Goal: Task Accomplishment & Management: Manage account settings

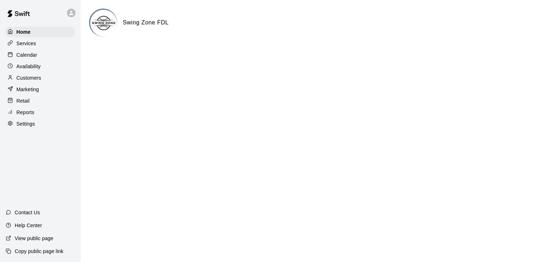
click at [31, 45] on p "Services" at bounding box center [26, 43] width 20 height 7
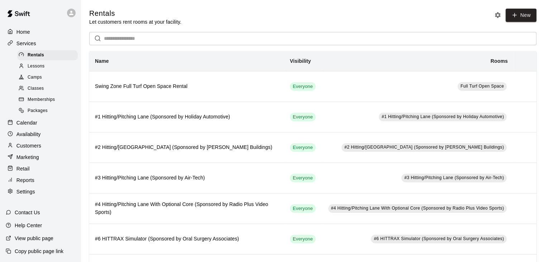
click at [37, 103] on span "Memberships" at bounding box center [41, 99] width 27 height 7
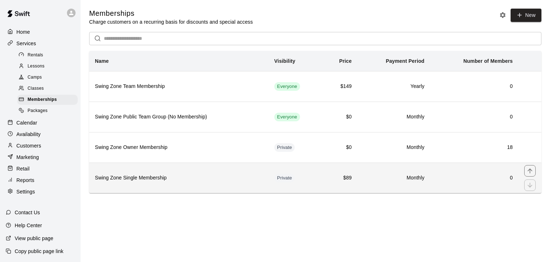
click at [221, 176] on h6 "Swing Zone Single Membership" at bounding box center [179, 178] width 168 height 8
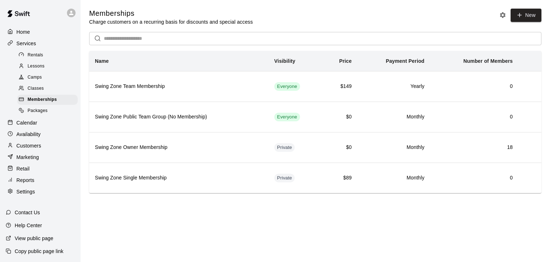
click at [31, 124] on p "Calendar" at bounding box center [26, 122] width 21 height 7
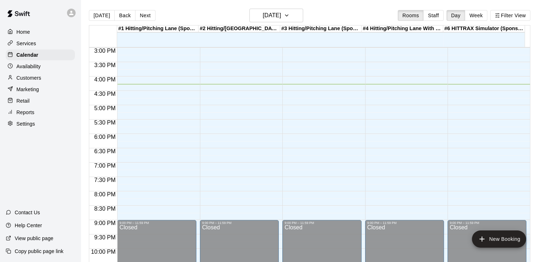
scroll to position [394, 0]
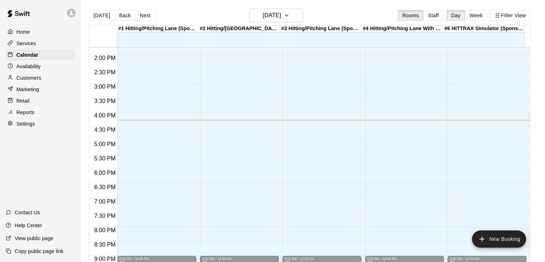
click at [34, 79] on p "Customers" at bounding box center [28, 77] width 25 height 7
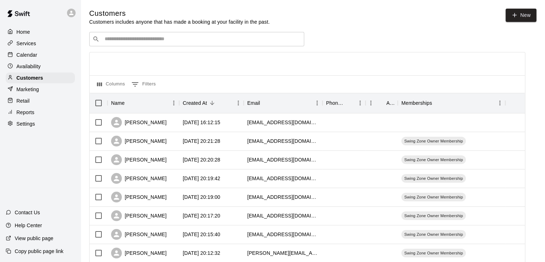
click at [31, 43] on p "Services" at bounding box center [26, 43] width 20 height 7
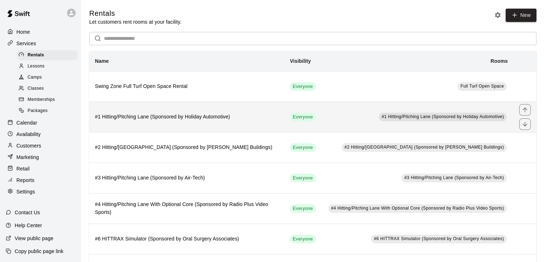
scroll to position [36, 0]
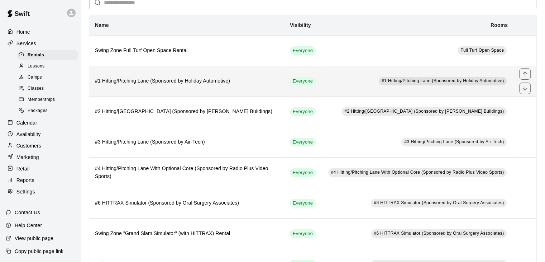
click at [223, 81] on h6 "#1 Hitting/Pitching Lane (Sponsored by Holiday Automotive)" at bounding box center [186, 81] width 183 height 8
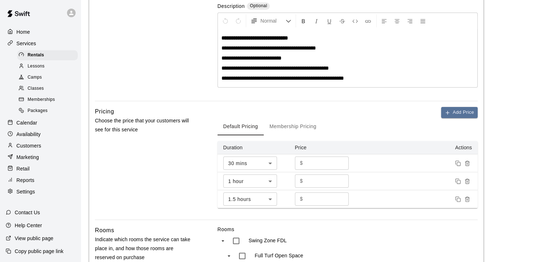
scroll to position [143, 0]
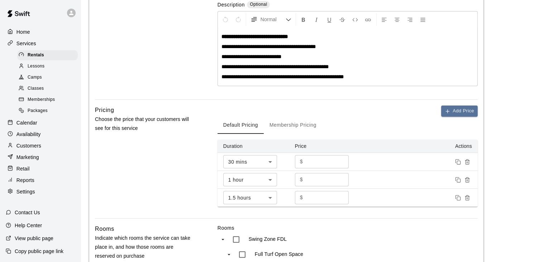
click at [312, 125] on button "Membership Pricing" at bounding box center [293, 124] width 58 height 17
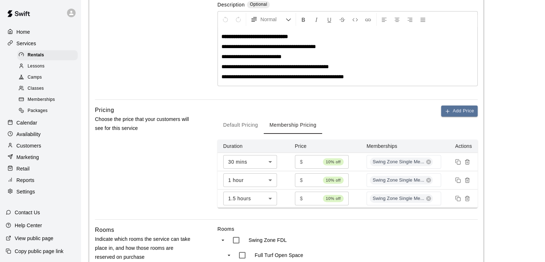
click at [251, 122] on button "Default Pricing" at bounding box center [241, 124] width 46 height 17
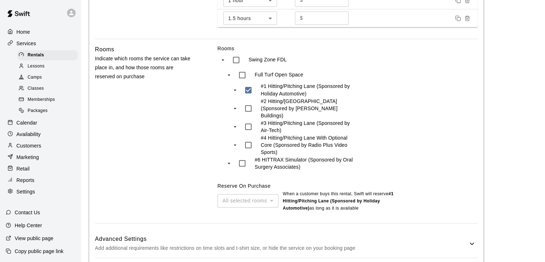
scroll to position [351, 0]
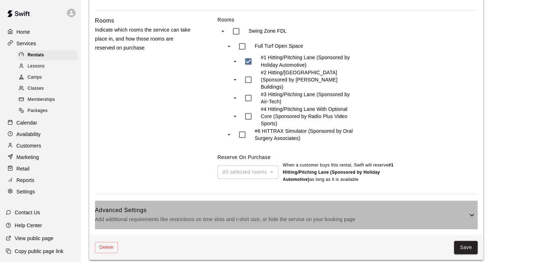
click at [308, 205] on h6 "Advanced Settings" at bounding box center [281, 209] width 373 height 9
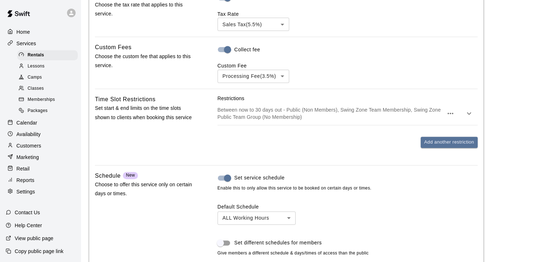
scroll to position [602, 0]
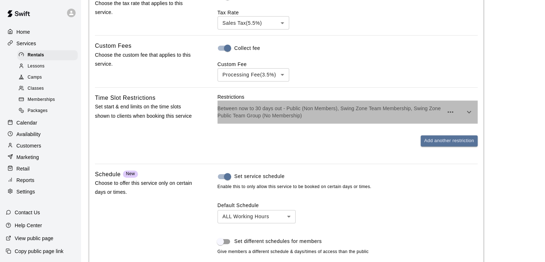
click at [298, 108] on p "Between now to 30 days out - Public (Non Members), Swing Zone Team Membership, …" at bounding box center [331, 112] width 226 height 14
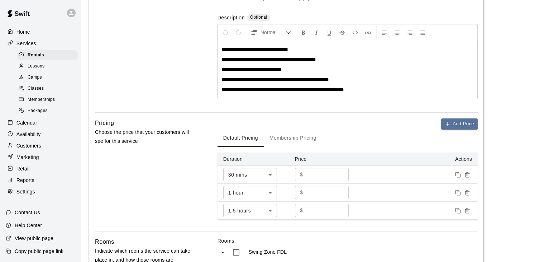
scroll to position [136, 0]
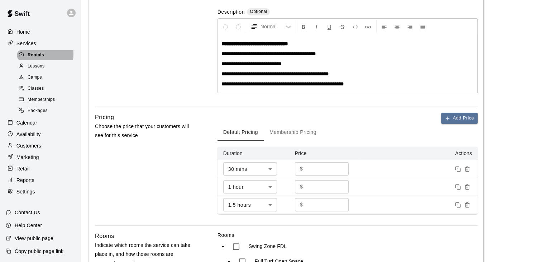
click at [37, 55] on span "Rentals" at bounding box center [36, 55] width 16 height 7
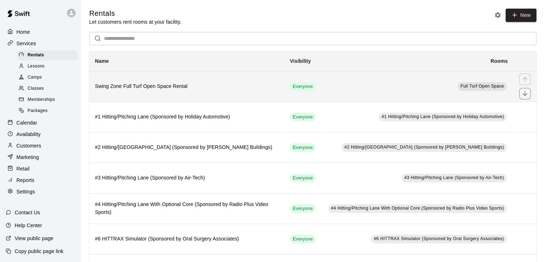
click at [148, 85] on h6 "Swing Zone Full Turf Open Space Rental" at bounding box center [186, 86] width 183 height 8
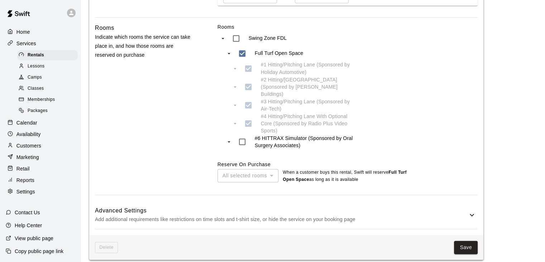
scroll to position [344, 0]
click at [346, 206] on h6 "Advanced Settings" at bounding box center [281, 210] width 373 height 9
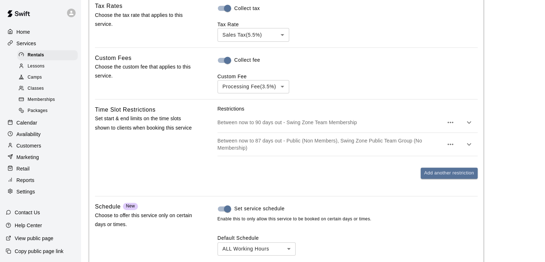
scroll to position [595, 0]
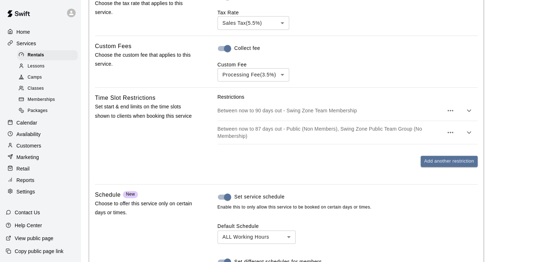
click at [341, 125] on p "Between now to 87 days out - Public (Non Members), Swing Zone Public Team Group…" at bounding box center [331, 132] width 226 height 14
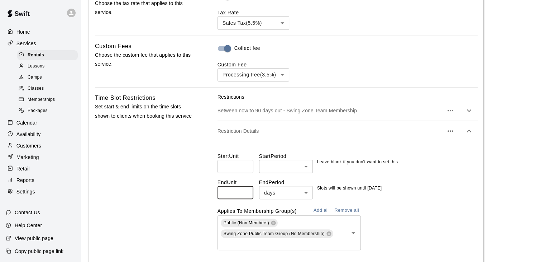
click at [244, 188] on input "**" at bounding box center [236, 192] width 36 height 13
click at [244, 186] on input "**" at bounding box center [236, 192] width 36 height 13
type input "**"
click at [244, 186] on input "**" at bounding box center [236, 192] width 36 height 13
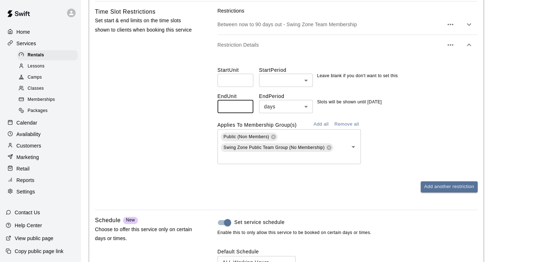
scroll to position [573, 0]
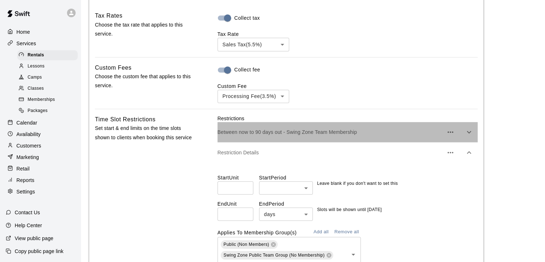
click at [370, 128] on p "Between now to 90 days out - Swing Zone Team Membership" at bounding box center [331, 131] width 226 height 7
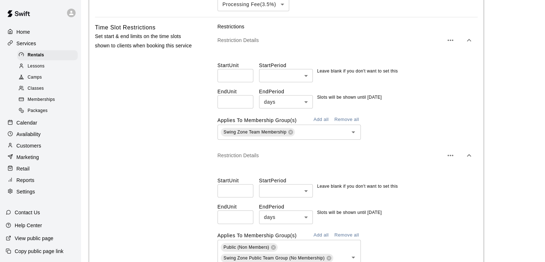
scroll to position [752, 0]
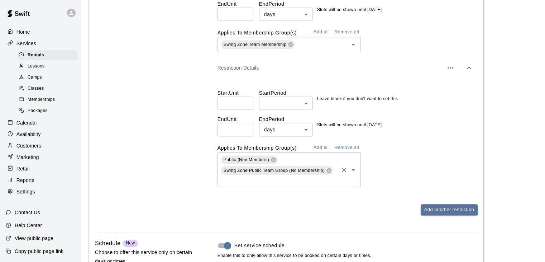
click at [343, 166] on icon "Clear" at bounding box center [343, 169] width 7 height 7
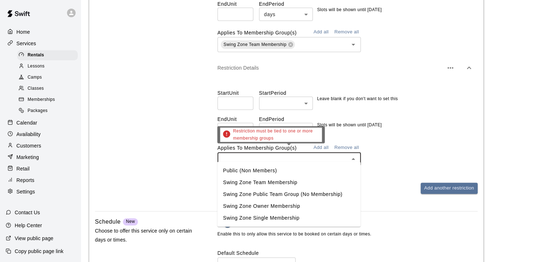
click at [308, 154] on input "text" at bounding box center [283, 158] width 127 height 9
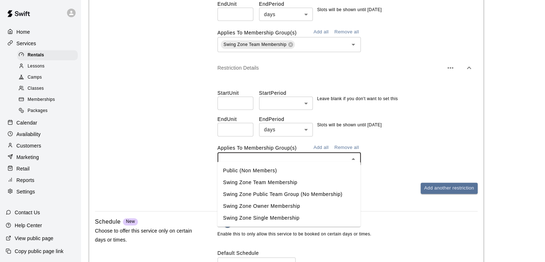
click at [268, 181] on li "Swing Zone Team Membership" at bounding box center [288, 182] width 143 height 12
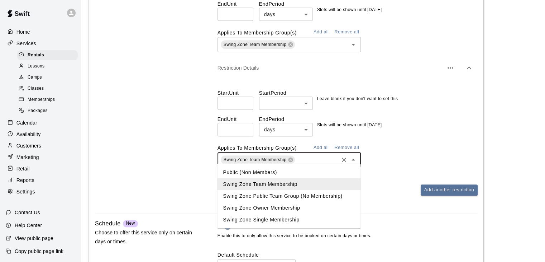
click at [304, 155] on input "text" at bounding box center [316, 159] width 41 height 9
click at [292, 170] on li "Public (Non Members)" at bounding box center [288, 172] width 143 height 12
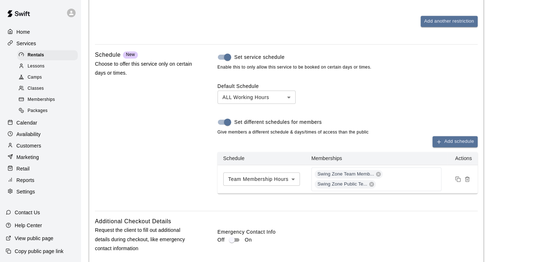
scroll to position [967, 0]
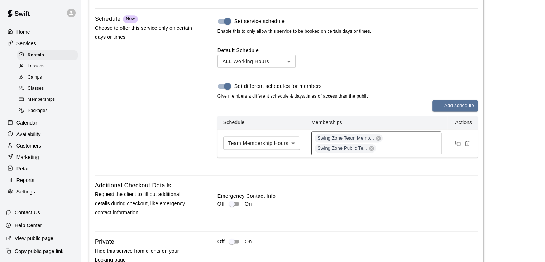
click at [425, 139] on div "Swing Zone Team Memb... Swing Zone Public Te..." at bounding box center [376, 143] width 130 height 24
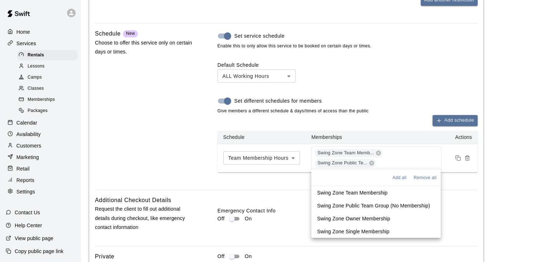
scroll to position [945, 0]
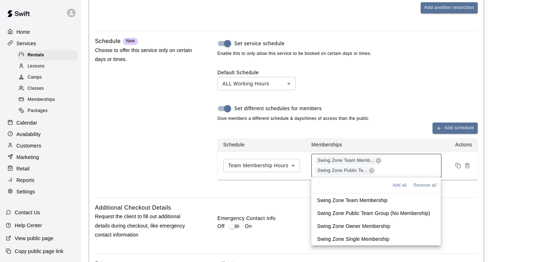
click at [402, 159] on div "Swing Zone Team Memb... Swing Zone Public Te..." at bounding box center [376, 165] width 130 height 24
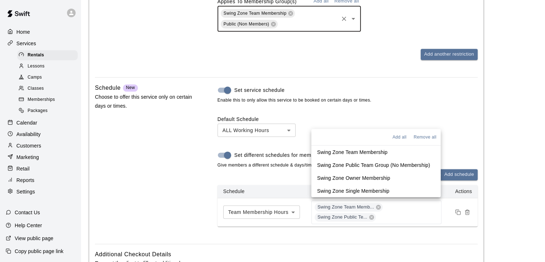
scroll to position [909, 0]
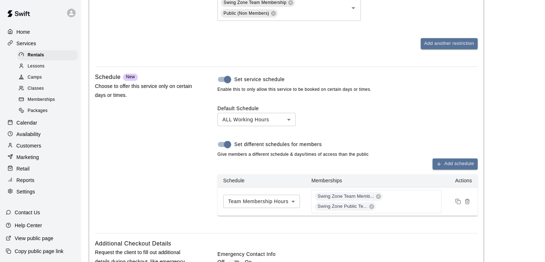
click at [373, 89] on div "Set service schedule Enable this to only allow this service to be booked on cer…" at bounding box center [348, 143] width 260 height 143
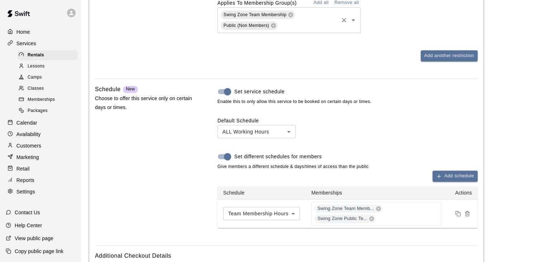
scroll to position [945, 0]
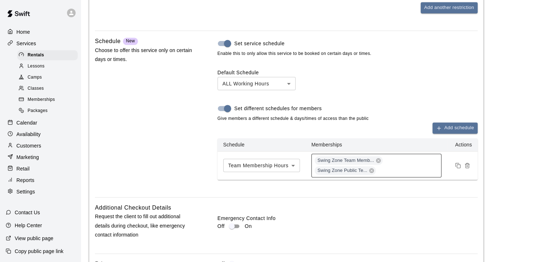
click at [386, 168] on div "Swing Zone Team Memb... Swing Zone Public Te..." at bounding box center [376, 165] width 130 height 24
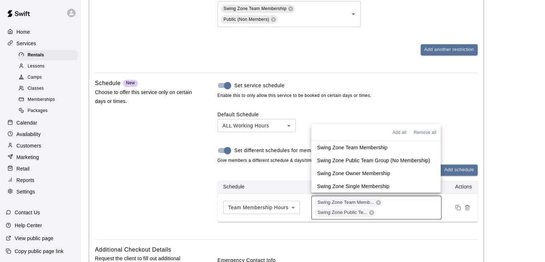
scroll to position [838, 0]
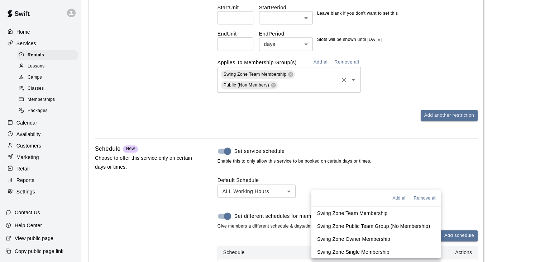
click at [330, 85] on input "text" at bounding box center [308, 85] width 59 height 9
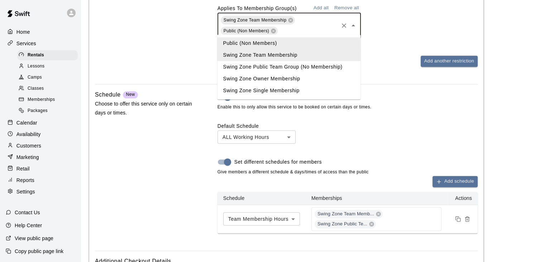
scroll to position [981, 0]
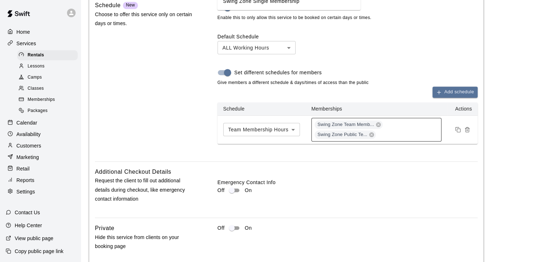
click at [400, 126] on div "Swing Zone Team Memb... Swing Zone Public Te..." at bounding box center [376, 130] width 130 height 24
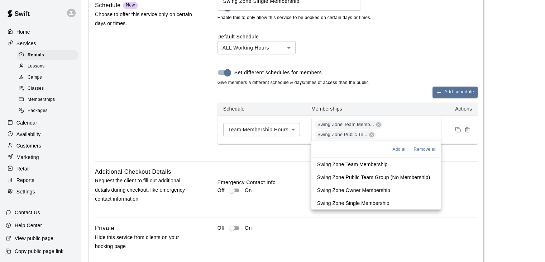
click at [417, 192] on li "Swing Zone Owner Membership" at bounding box center [375, 189] width 129 height 13
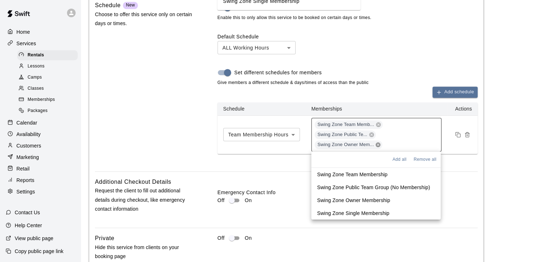
click at [378, 142] on icon at bounding box center [378, 144] width 5 height 5
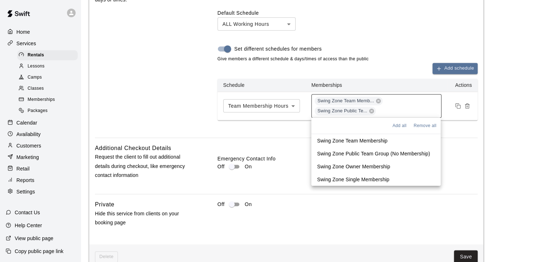
scroll to position [1017, 0]
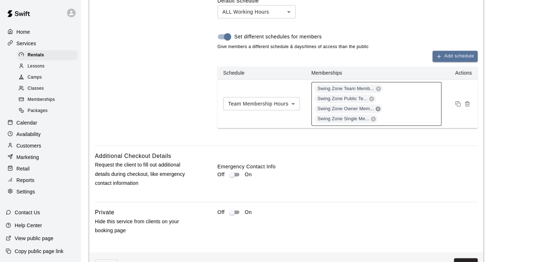
click at [379, 106] on icon at bounding box center [378, 108] width 5 height 5
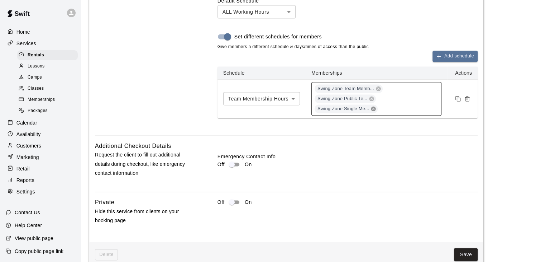
click at [374, 106] on icon at bounding box center [374, 109] width 6 height 6
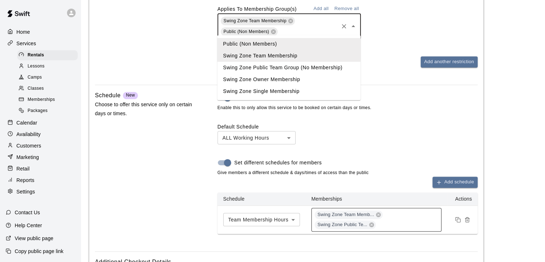
scroll to position [874, 0]
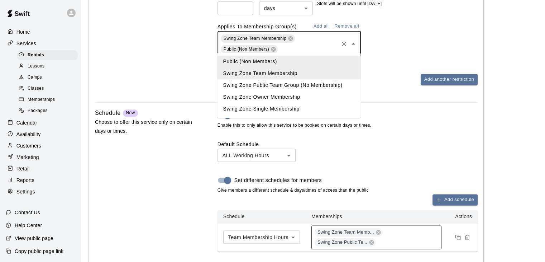
click at [170, 165] on div "Schedule New Choose to offer this service only on certain days or times." at bounding box center [145, 185] width 100 height 154
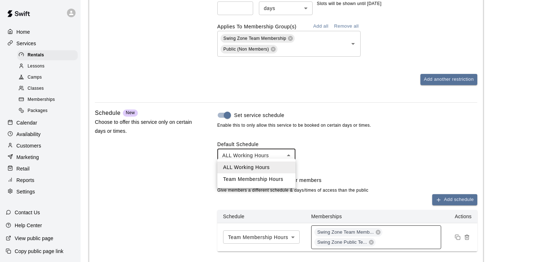
click at [276, 134] on div at bounding box center [275, 131] width 550 height 262
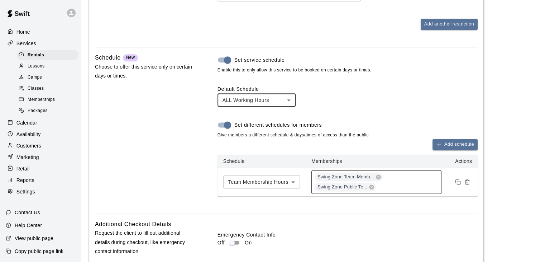
scroll to position [945, 0]
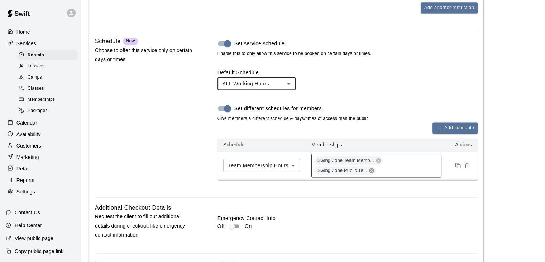
click at [371, 168] on icon at bounding box center [372, 170] width 6 height 6
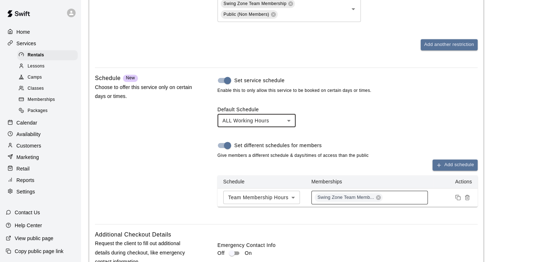
scroll to position [909, 0]
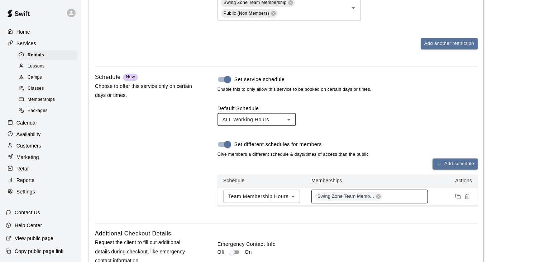
click at [396, 193] on div "Swing Zone Team Memb..." at bounding box center [369, 196] width 116 height 14
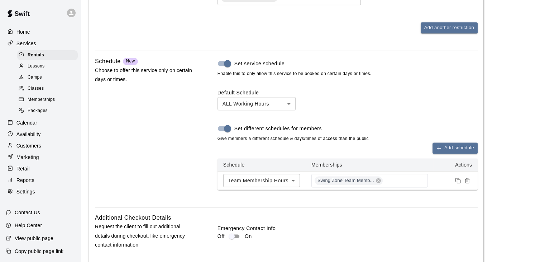
scroll to position [899, 0]
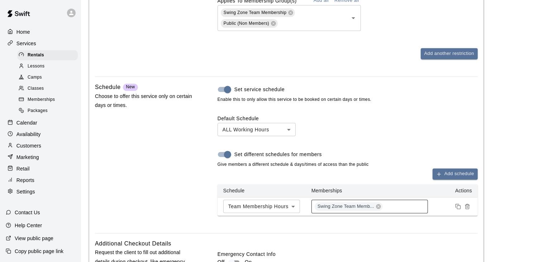
click at [411, 201] on div "Swing Zone Team Memb..." at bounding box center [369, 206] width 116 height 14
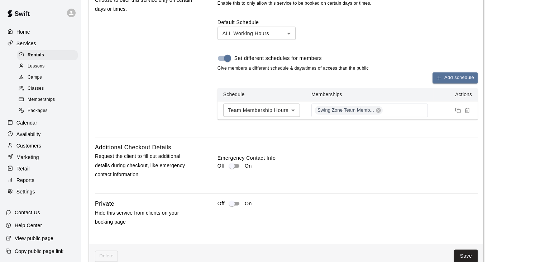
scroll to position [1007, 0]
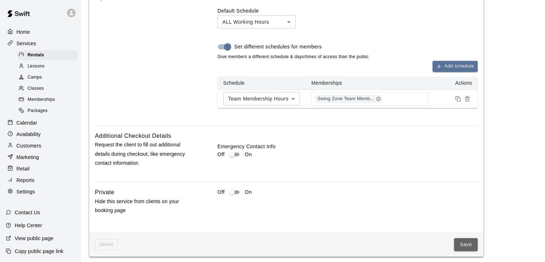
click at [459, 238] on button "Save" at bounding box center [466, 244] width 24 height 13
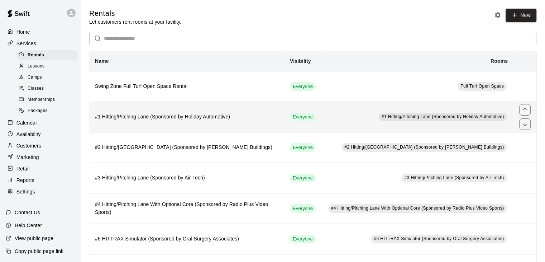
click at [225, 116] on h6 "#1 Hitting/Pitching Lane (Sponsored by Holiday Automotive)" at bounding box center [186, 117] width 183 height 8
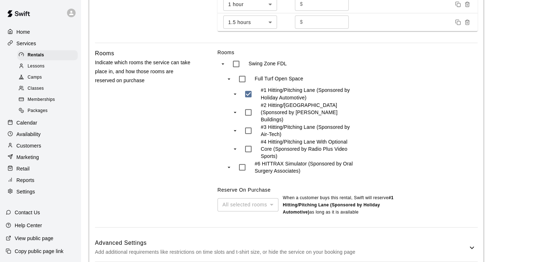
scroll to position [351, 0]
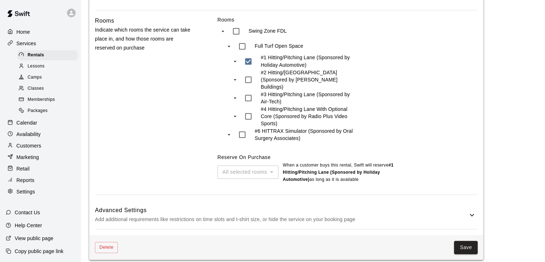
click at [330, 208] on h6 "Advanced Settings" at bounding box center [281, 209] width 373 height 9
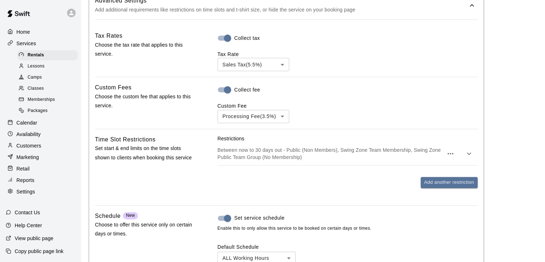
scroll to position [566, 0]
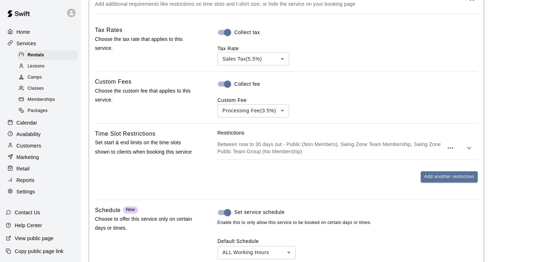
click at [329, 141] on p "Between now to 30 days out - Public (Non Members), Swing Zone Team Membership, …" at bounding box center [331, 147] width 226 height 14
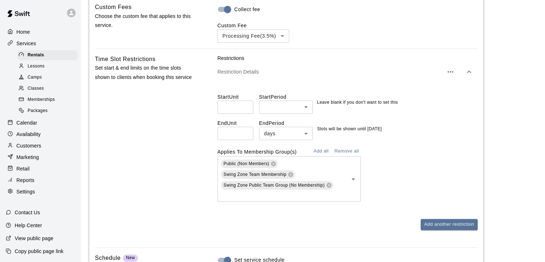
scroll to position [674, 0]
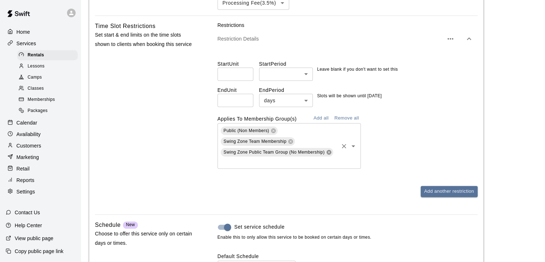
click at [329, 149] on icon at bounding box center [328, 151] width 5 height 5
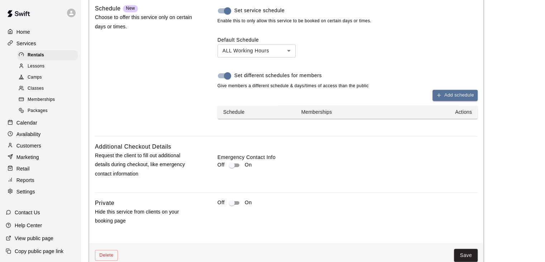
scroll to position [881, 0]
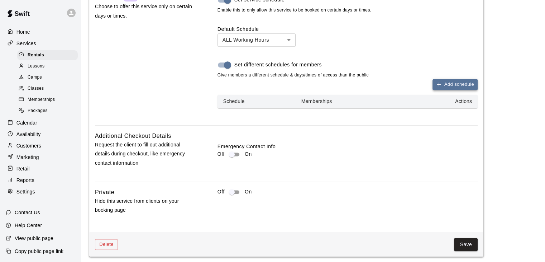
click at [447, 81] on button "Add schedule" at bounding box center [454, 84] width 45 height 11
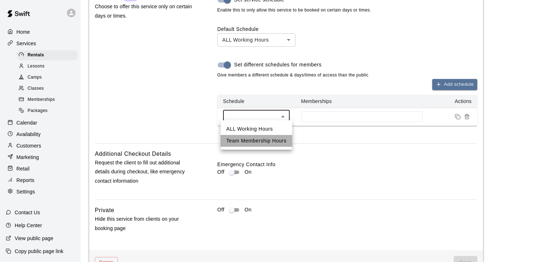
click at [266, 141] on li "Team Membership Hours" at bounding box center [257, 141] width 72 height 12
type input "****"
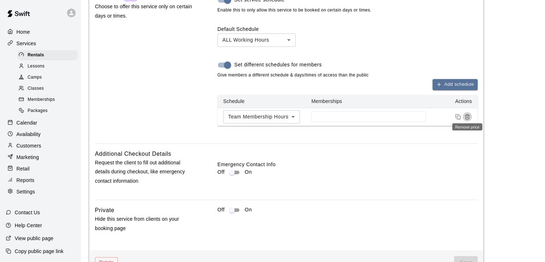
click at [468, 114] on icon "Remove price" at bounding box center [467, 117] width 6 height 6
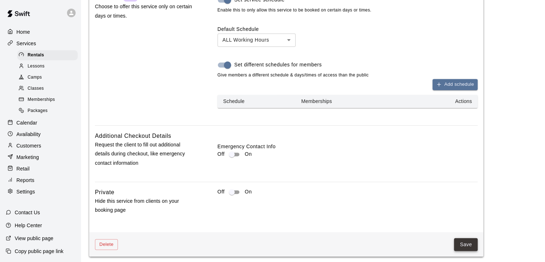
click at [462, 240] on button "Save" at bounding box center [466, 244] width 24 height 13
